Goal: Transaction & Acquisition: Obtain resource

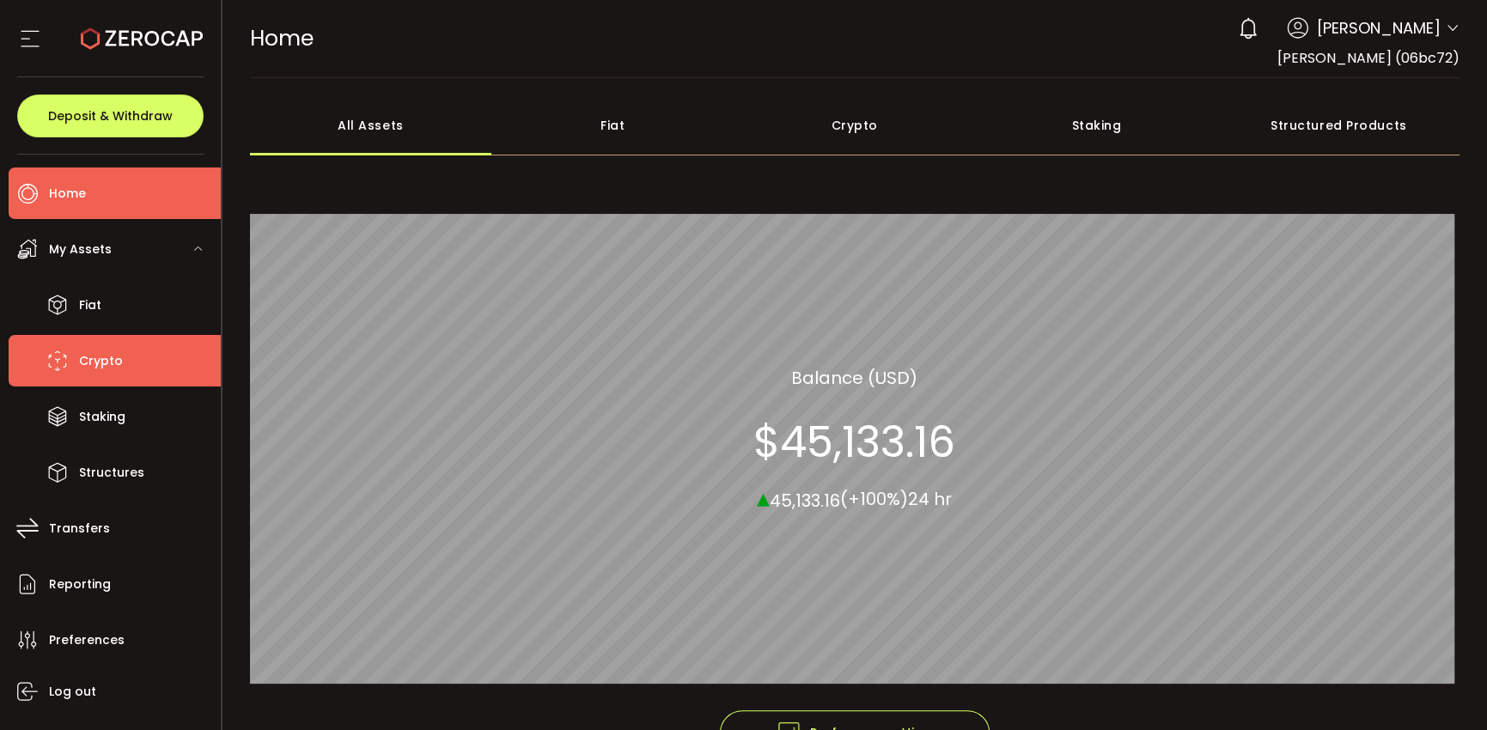
click at [85, 368] on span "Crypto" at bounding box center [101, 361] width 44 height 25
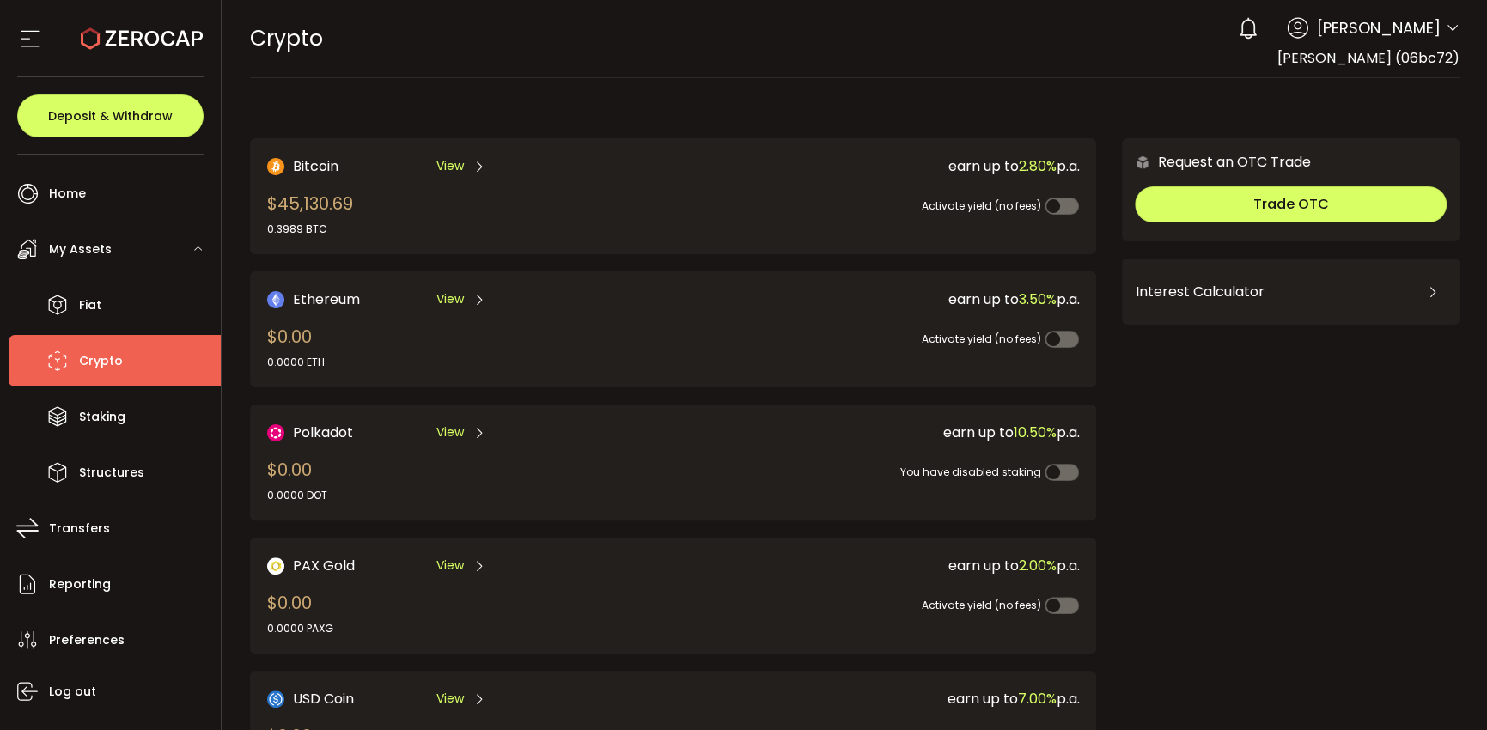
click at [442, 171] on span "View" at bounding box center [449, 166] width 27 height 18
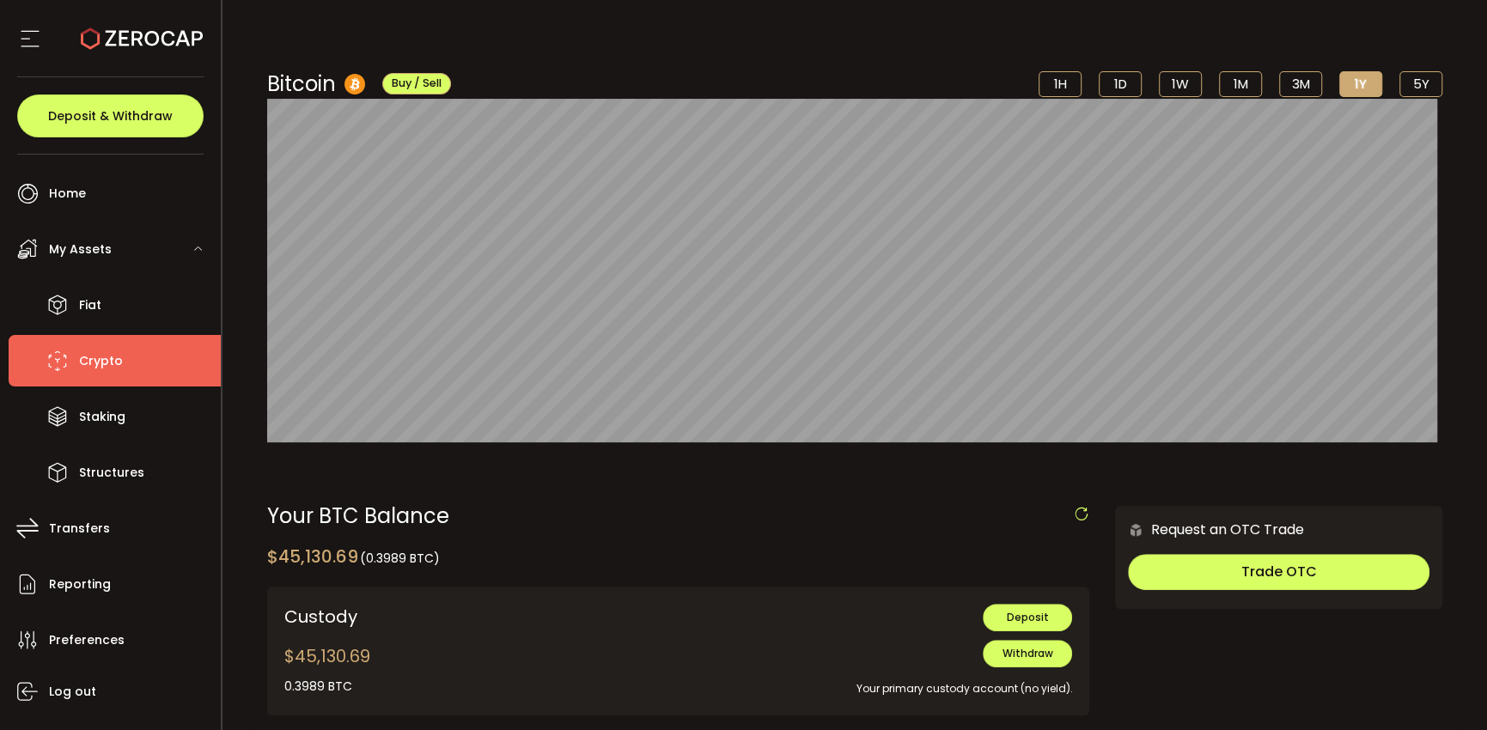
scroll to position [172, 0]
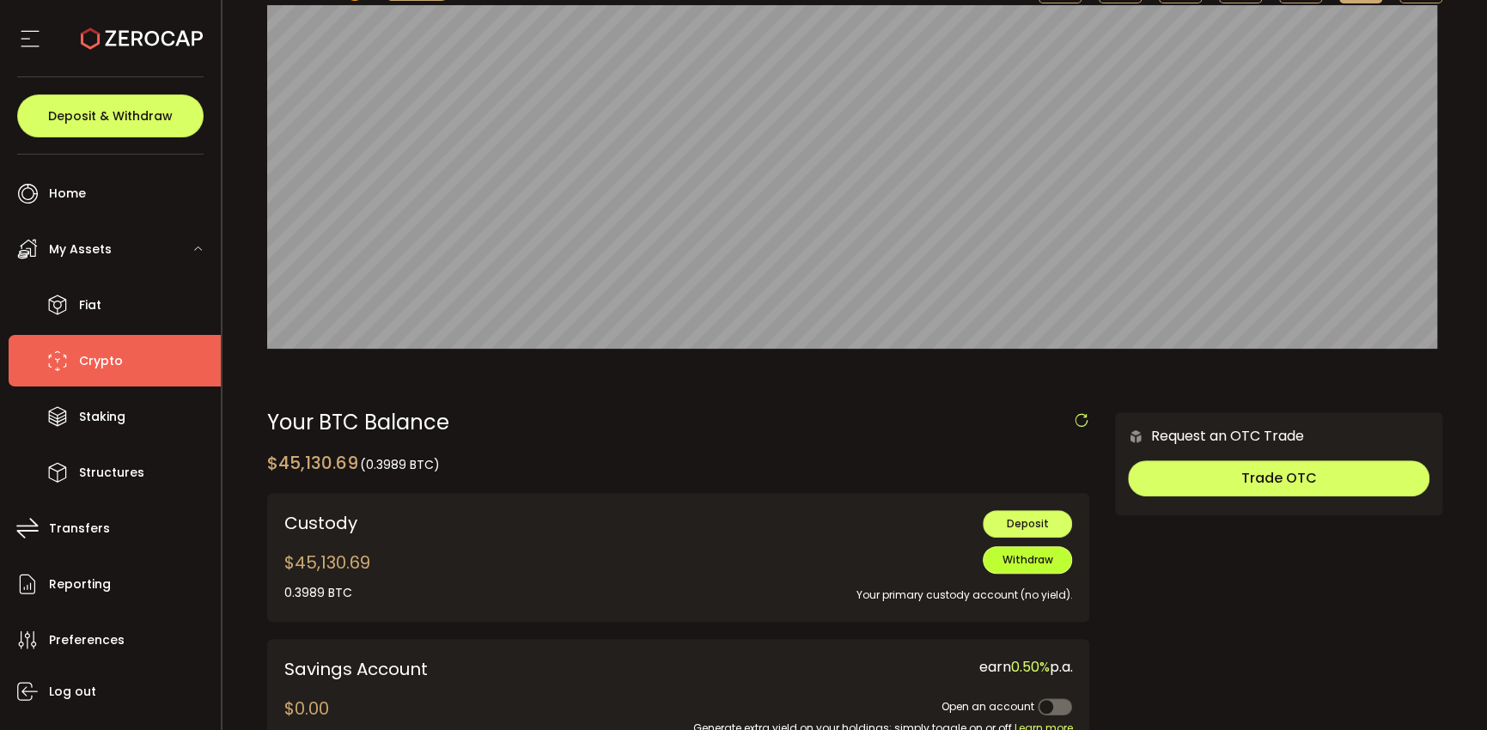
click at [1053, 563] on button "Withdraw" at bounding box center [1027, 559] width 89 height 27
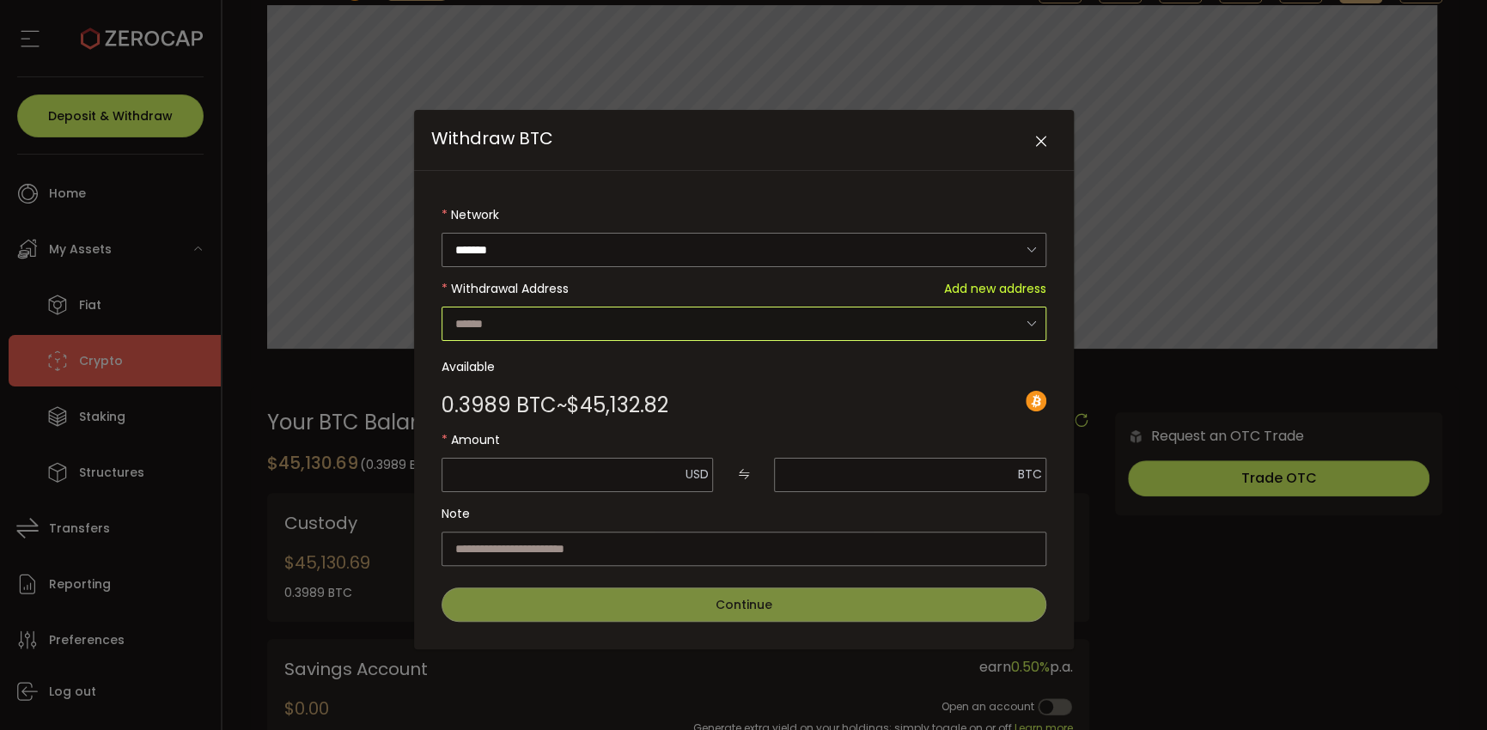
click at [826, 315] on input "Withdraw BTC" at bounding box center [743, 324] width 605 height 34
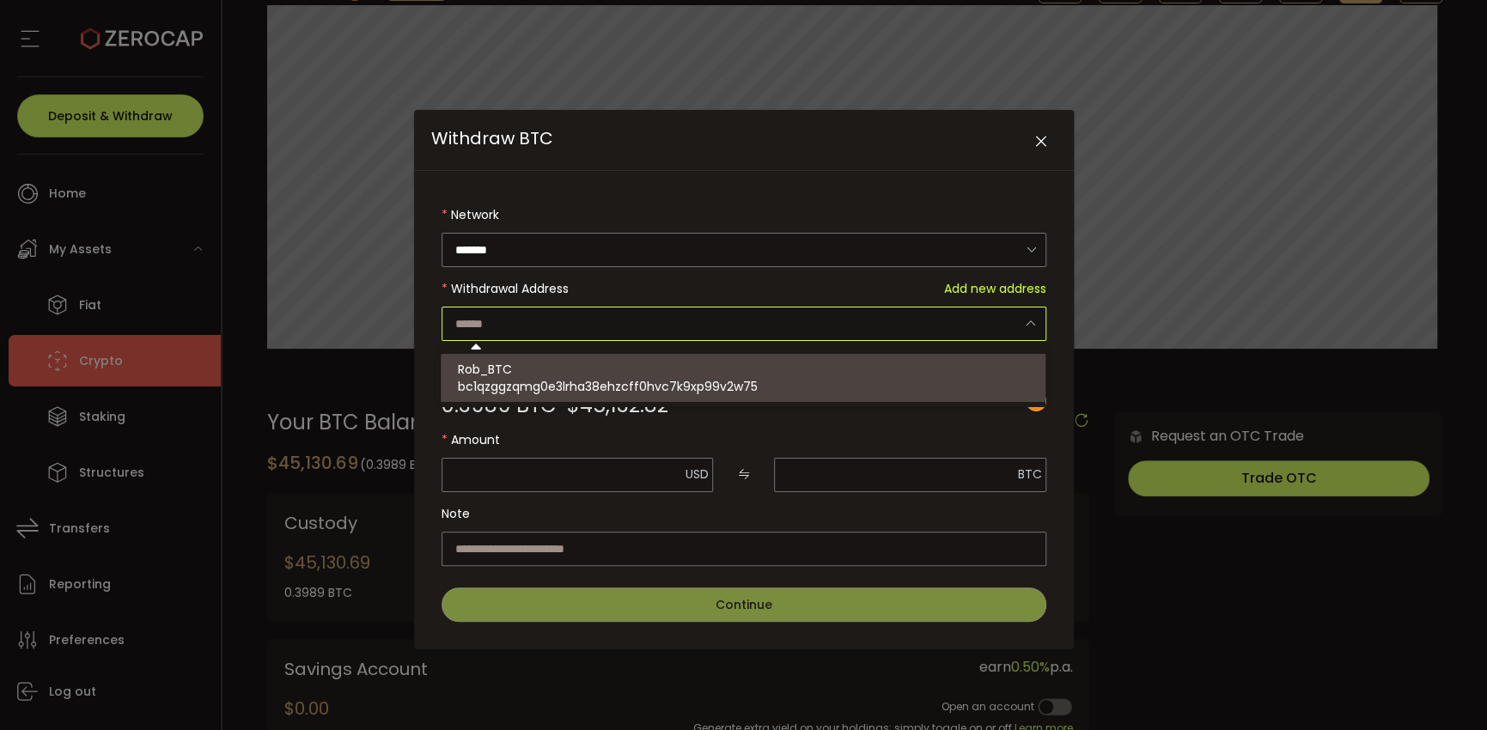
click at [739, 373] on div "Rob_BTC bc1qzggzqmg0e3lrha38ehzcff0hvc7k9xp99v2w75" at bounding box center [745, 378] width 575 height 48
type input "**********"
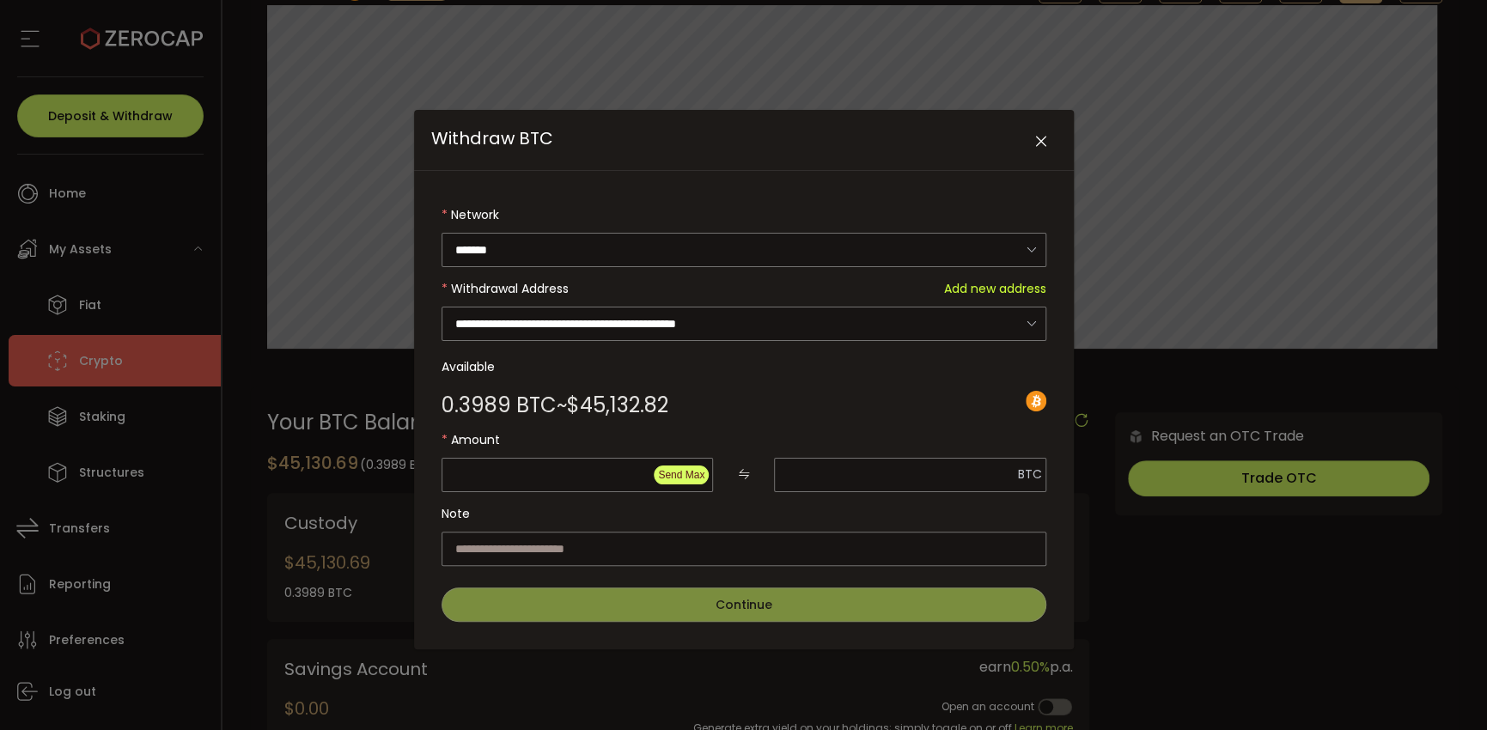
click at [669, 472] on span "Send Max" at bounding box center [681, 475] width 46 height 12
type input "********"
type input "**********"
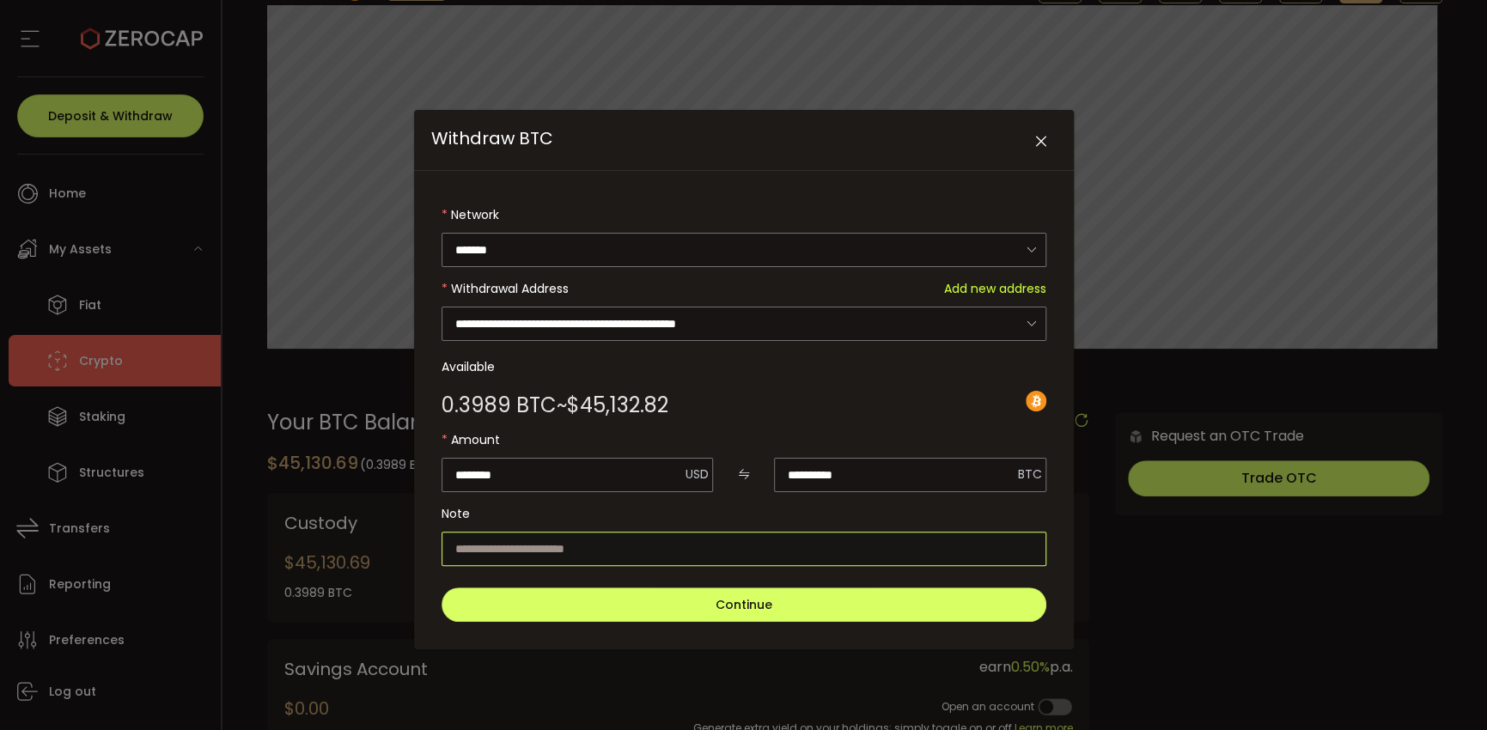
click at [558, 544] on input "Withdraw BTC" at bounding box center [743, 549] width 605 height 34
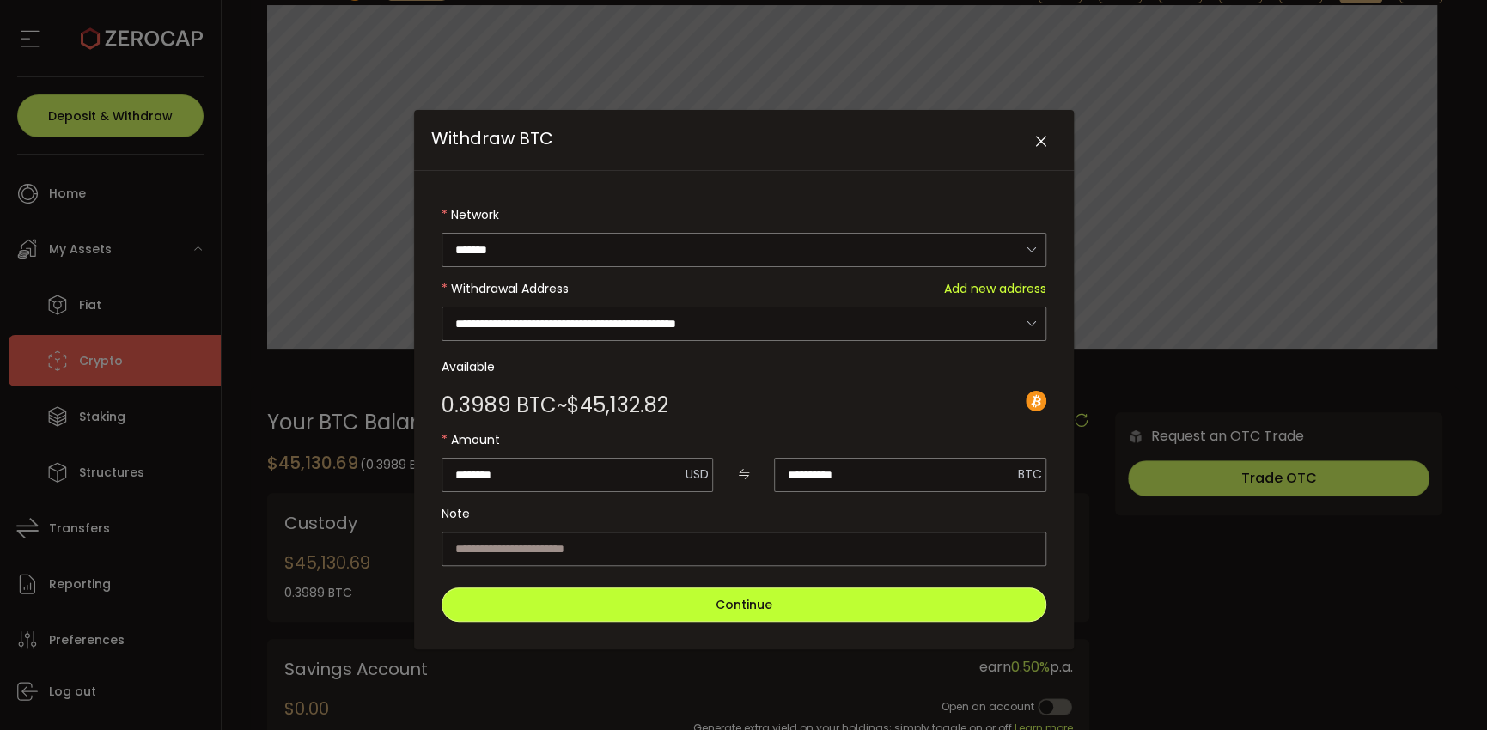
click at [729, 608] on span "Continue" at bounding box center [743, 604] width 57 height 17
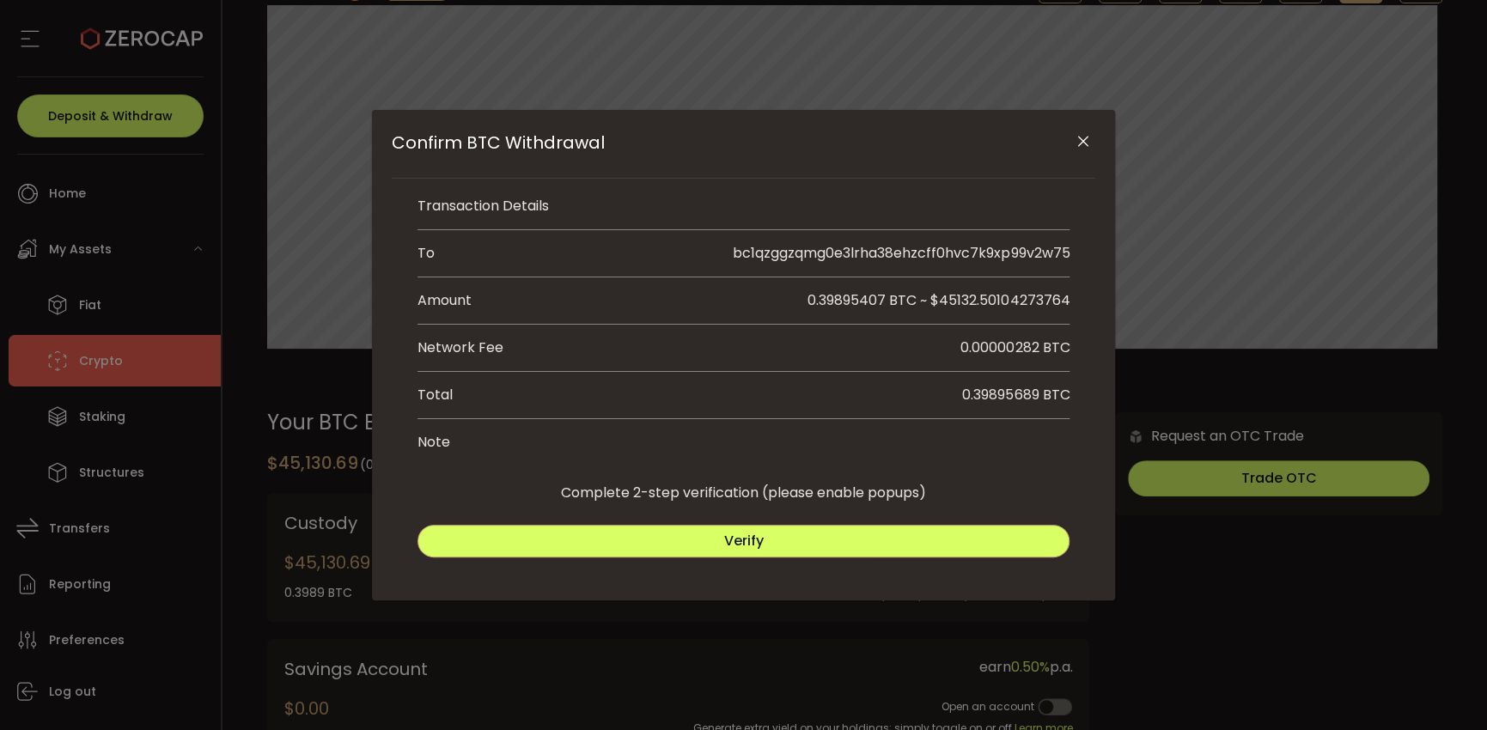
click at [781, 542] on button "Verify" at bounding box center [743, 541] width 653 height 33
click at [890, 541] on span "Submit" at bounding box center [909, 541] width 50 height 20
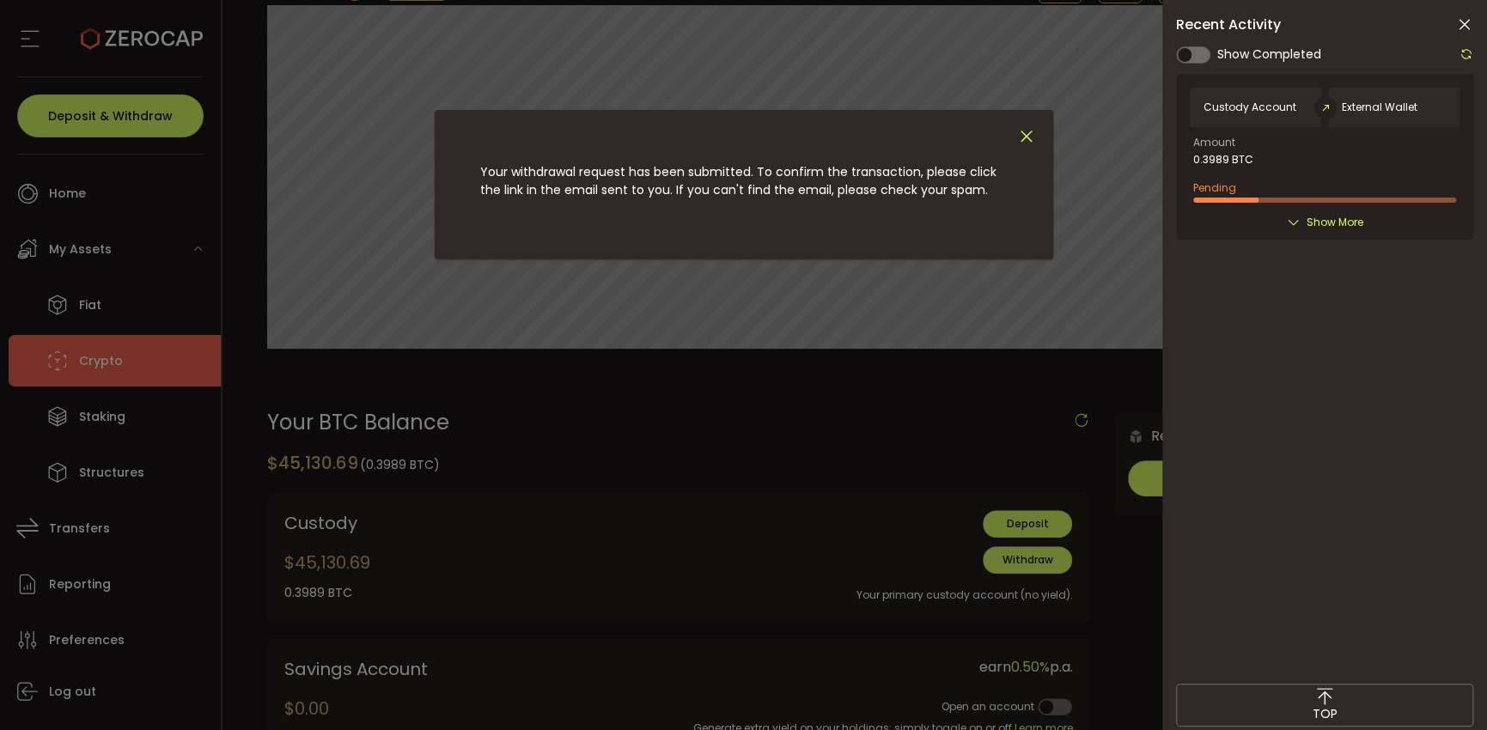
click at [1017, 138] on icon "Close" at bounding box center [1026, 136] width 19 height 19
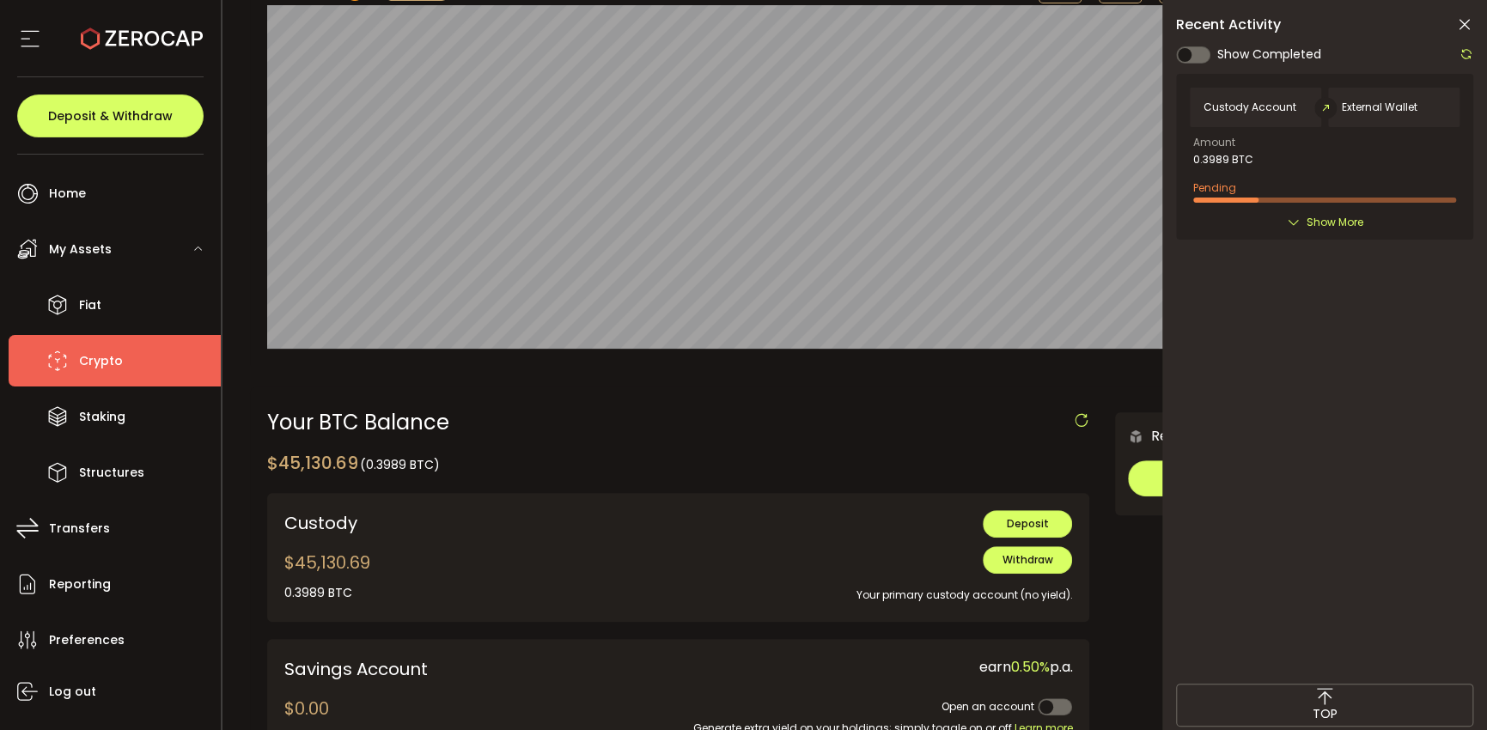
click at [1327, 214] on span "Show More" at bounding box center [1334, 222] width 57 height 17
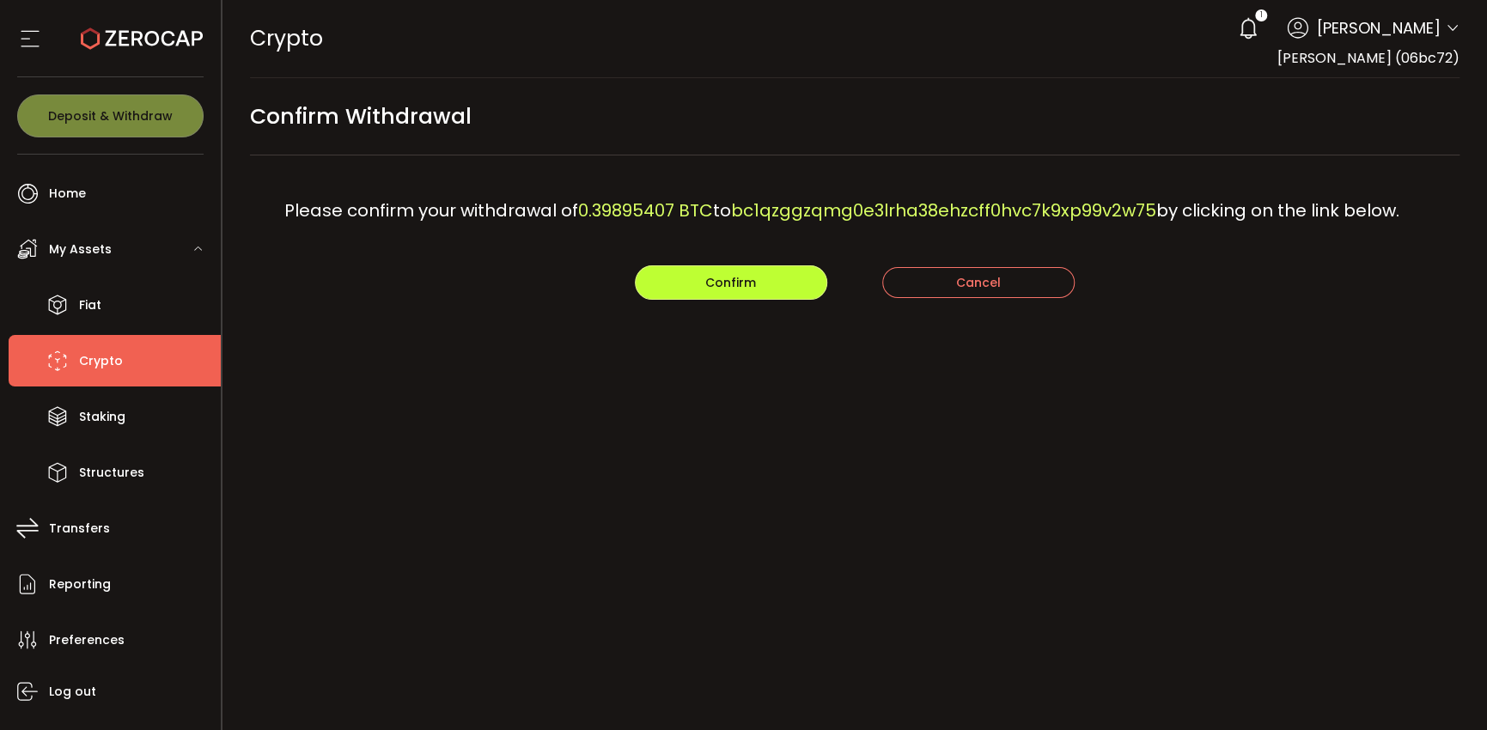
click at [756, 288] on button "Confirm" at bounding box center [731, 282] width 192 height 34
